Goal: Find specific page/section: Find specific page/section

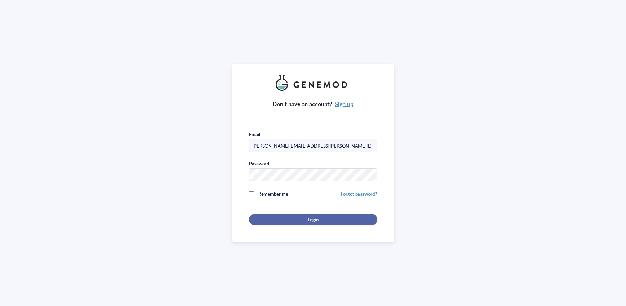
click at [334, 217] on div "Login" at bounding box center [312, 220] width 105 height 6
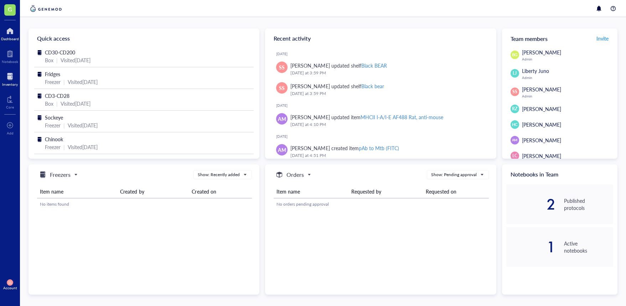
click at [14, 78] on div at bounding box center [10, 76] width 16 height 11
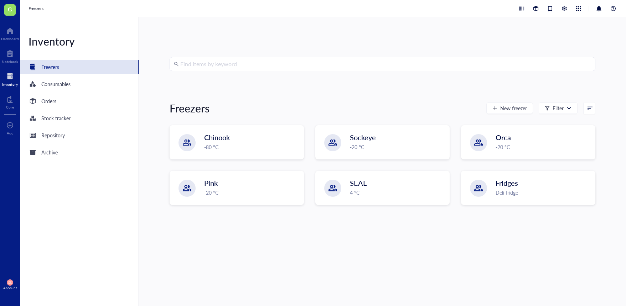
click at [196, 70] on input "search" at bounding box center [385, 64] width 411 height 14
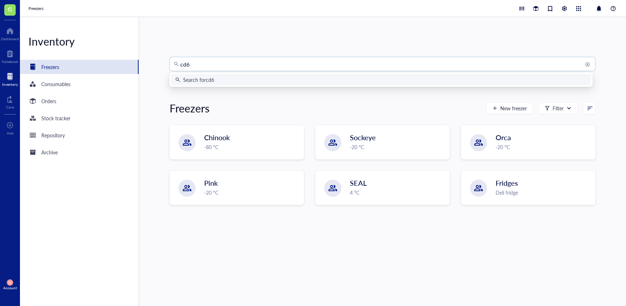
type input "cd68"
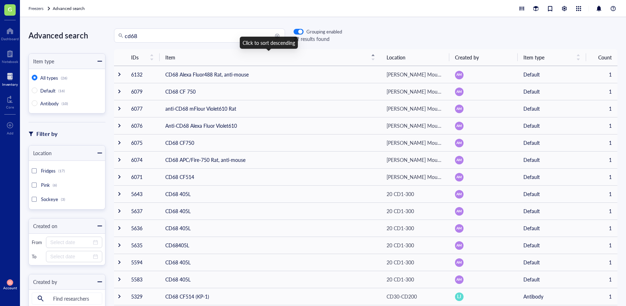
click at [159, 31] on input "cd68" at bounding box center [203, 36] width 156 height 14
click at [256, 36] on input "search" at bounding box center [203, 36] width 156 height 14
type input "mhc II"
